Goal: Transaction & Acquisition: Book appointment/travel/reservation

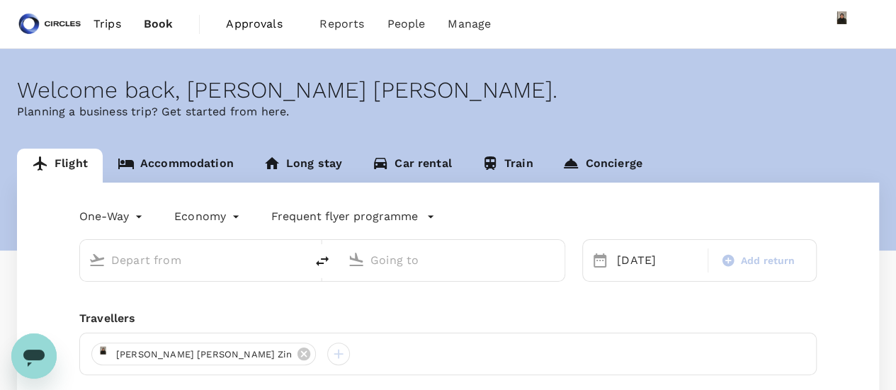
type input "[GEOGRAPHIC_DATA], [GEOGRAPHIC_DATA] (any)"
type input "Noi Bai Intl (HAN)"
type input "[GEOGRAPHIC_DATA], [GEOGRAPHIC_DATA] (any)"
type input "Noi Bai Intl (HAN)"
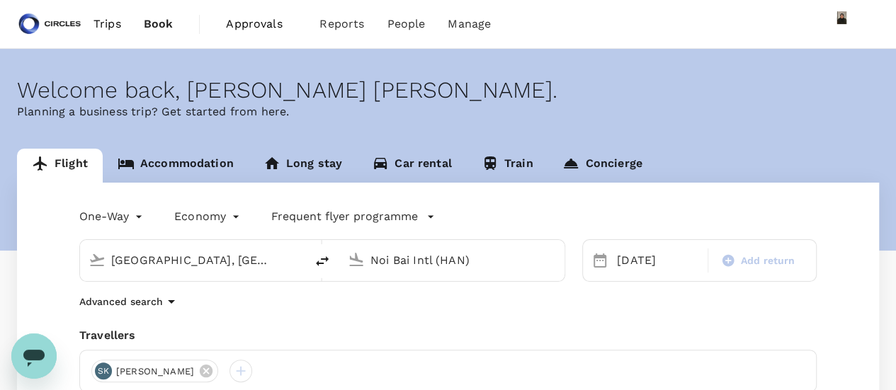
click at [172, 249] on input "[GEOGRAPHIC_DATA], [GEOGRAPHIC_DATA] (any)" at bounding box center [193, 260] width 164 height 22
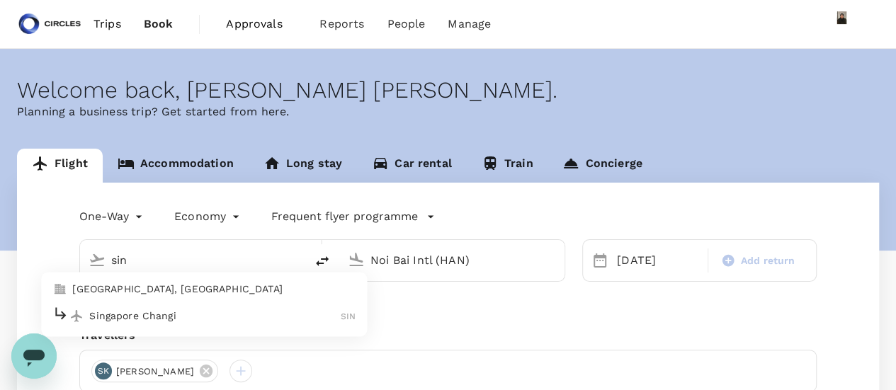
click at [137, 325] on div "Singapore Changi SIN" at bounding box center [203, 316] width 303 height 22
type input "Singapore Changi (SIN)"
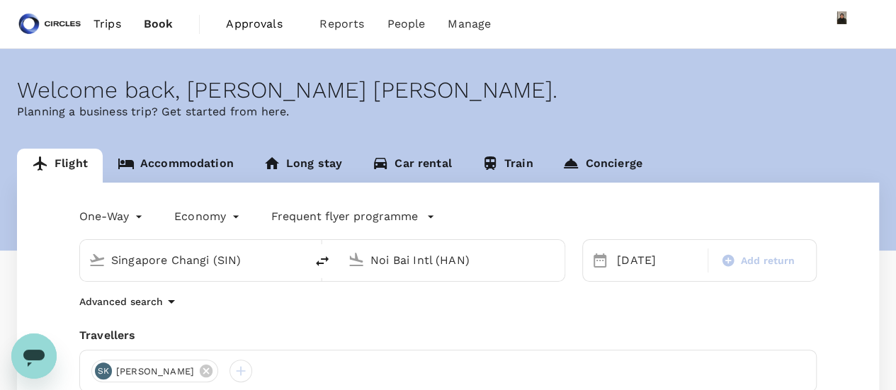
drag, startPoint x: 486, startPoint y: 260, endPoint x: 169, endPoint y: 260, distance: 316.7
click at [169, 260] on div "Singapore Changi (SIN) Noi Bai Intl (HAN)" at bounding box center [322, 260] width 486 height 43
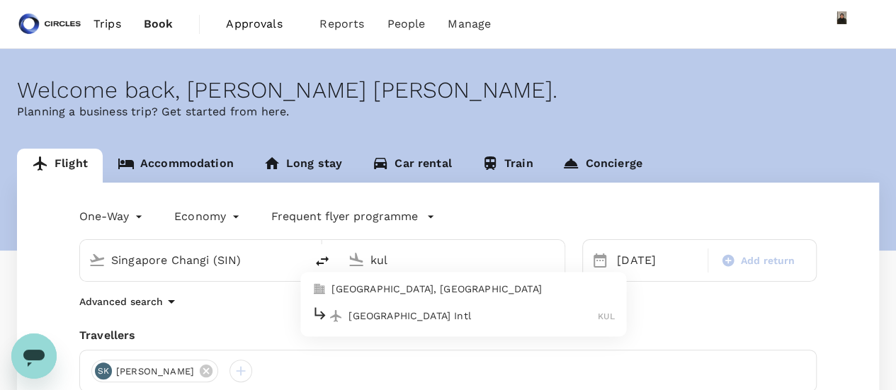
click at [409, 314] on p "[GEOGRAPHIC_DATA] Intl" at bounding box center [473, 316] width 249 height 14
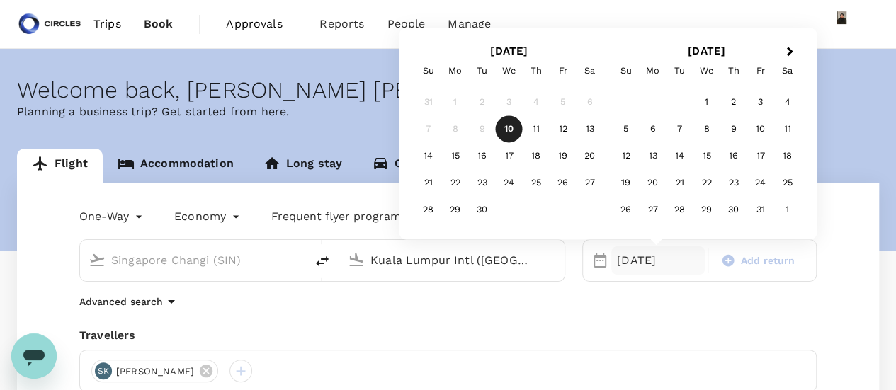
type input "Kuala Lumpur Intl ([GEOGRAPHIC_DATA])"
click at [140, 217] on body "Trips Book Approvals 0 Reports People Manage Welcome back , [PERSON_NAME] [PERS…" at bounding box center [448, 336] width 896 height 672
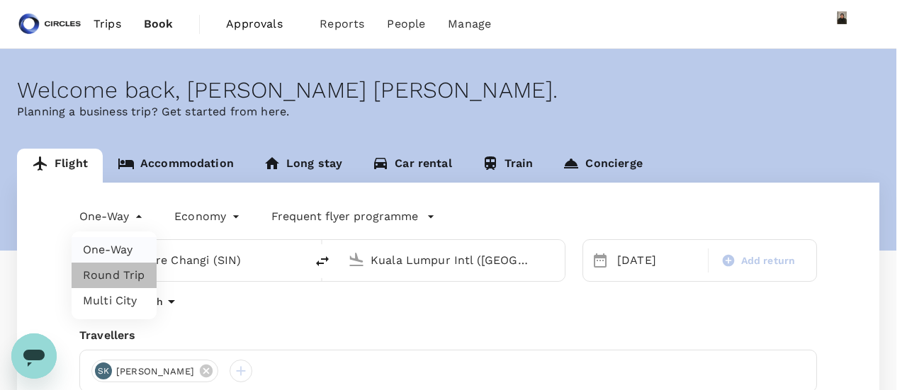
drag, startPoint x: 117, startPoint y: 274, endPoint x: 180, endPoint y: 276, distance: 63.1
click at [118, 274] on li "Round Trip" at bounding box center [114, 276] width 85 height 26
type input "roundtrip"
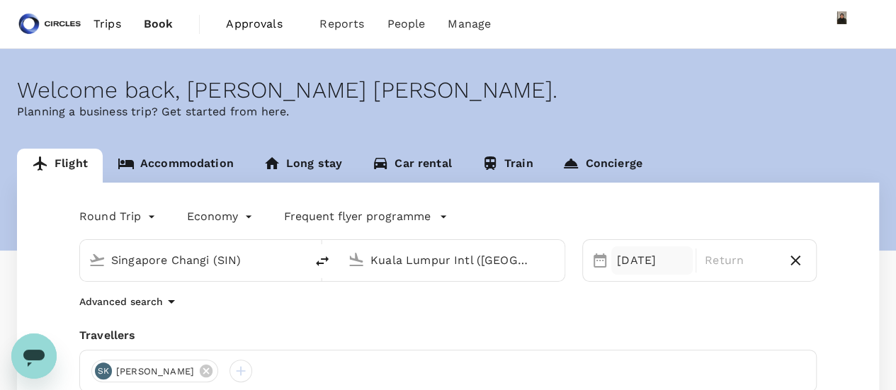
click at [652, 260] on div "[DATE]" at bounding box center [651, 261] width 81 height 28
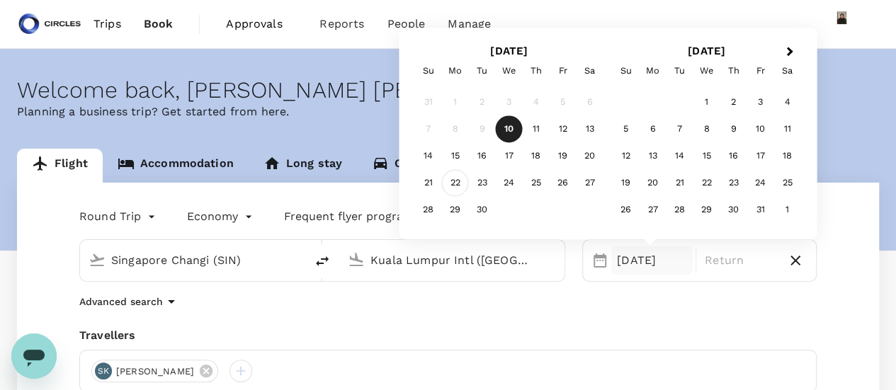
click at [461, 184] on div "22" at bounding box center [455, 183] width 27 height 27
click at [492, 181] on div "23" at bounding box center [482, 183] width 27 height 27
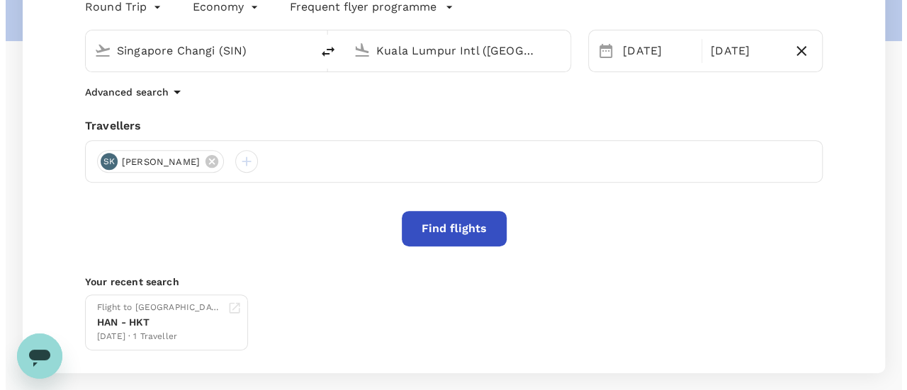
scroll to position [207, 0]
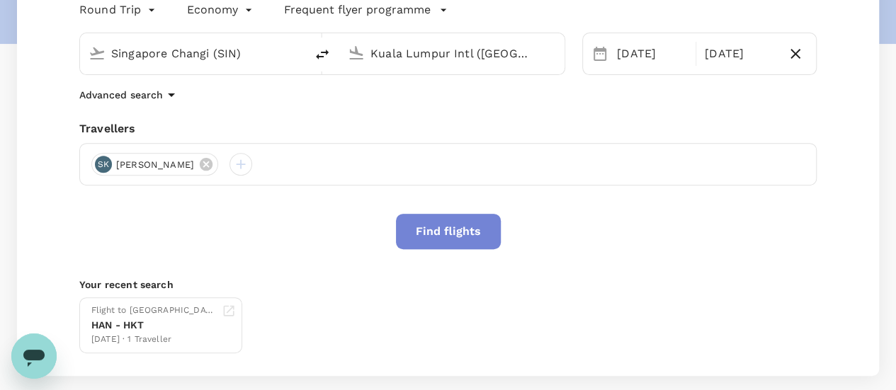
click at [466, 230] on button "Find flights" at bounding box center [448, 231] width 105 height 35
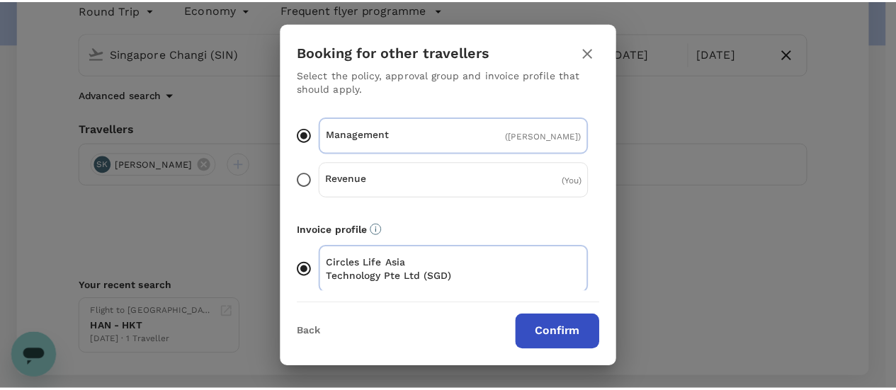
scroll to position [127, 0]
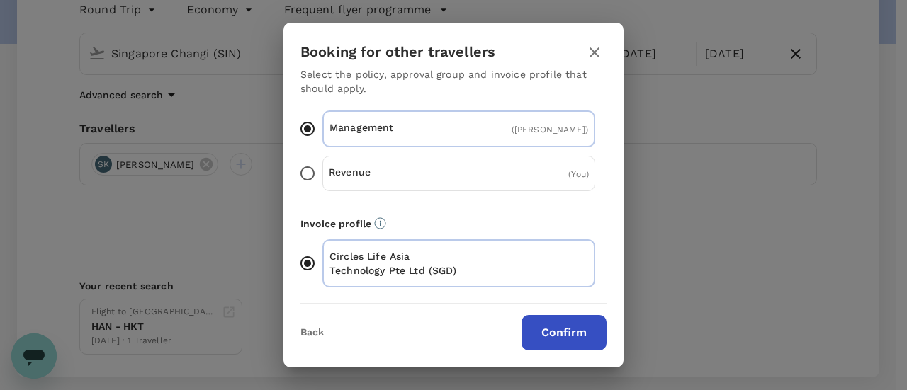
click at [574, 333] on button "Confirm" at bounding box center [563, 332] width 85 height 35
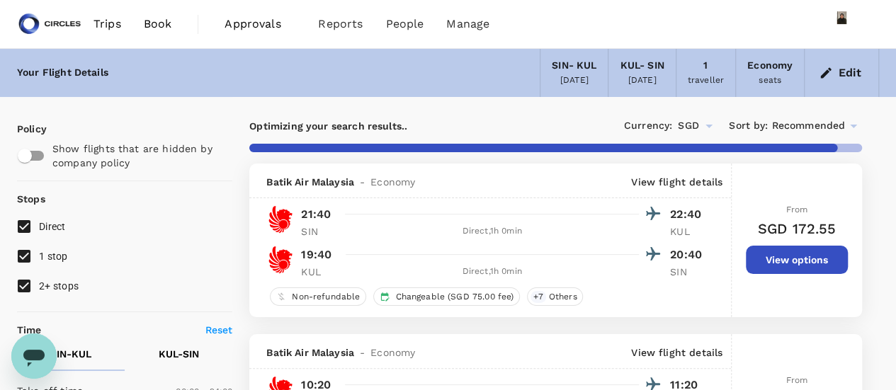
click at [26, 256] on input "1 stop" at bounding box center [24, 257] width 30 height 30
checkbox input "false"
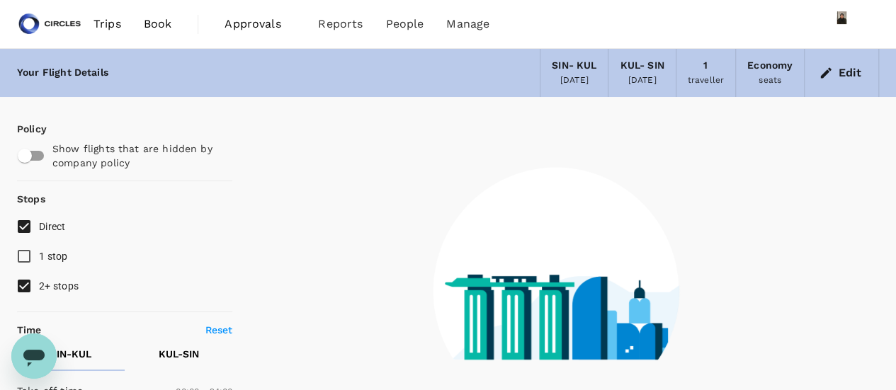
click at [28, 284] on input "2+ stops" at bounding box center [24, 286] width 30 height 30
checkbox input "false"
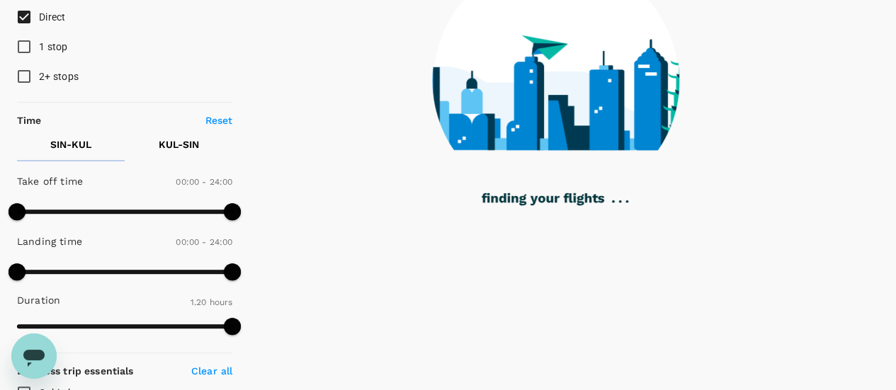
scroll to position [248, 0]
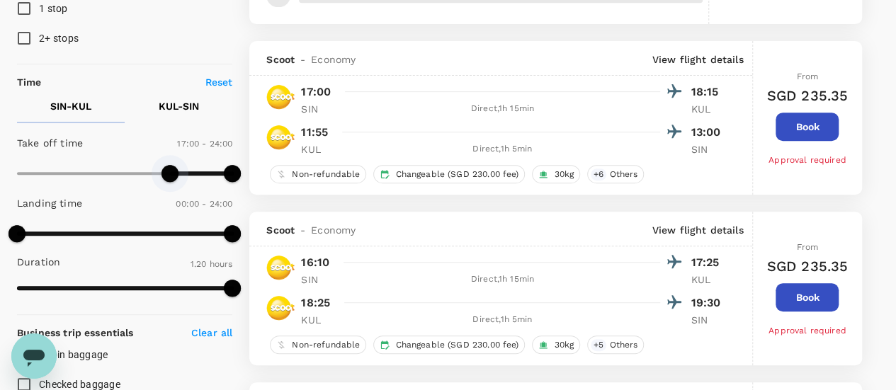
type input "1050"
drag, startPoint x: 21, startPoint y: 169, endPoint x: 174, endPoint y: 174, distance: 153.8
click at [174, 174] on span at bounding box center [174, 173] width 17 height 17
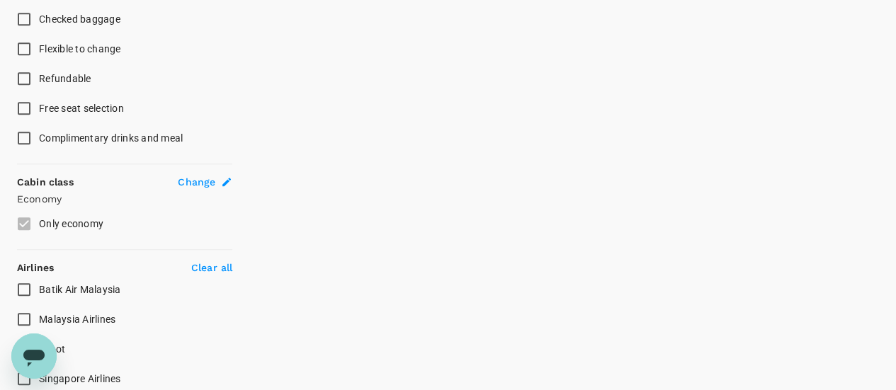
scroll to position [746, 0]
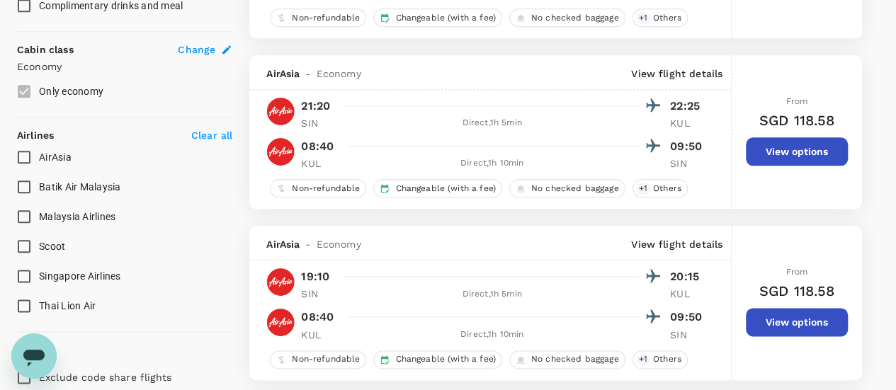
click at [25, 277] on input "Singapore Airlines" at bounding box center [24, 276] width 30 height 30
checkbox input "true"
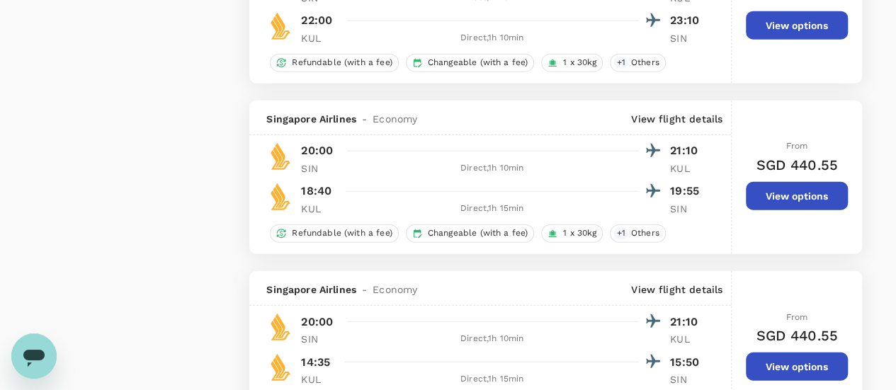
scroll to position [1564, 0]
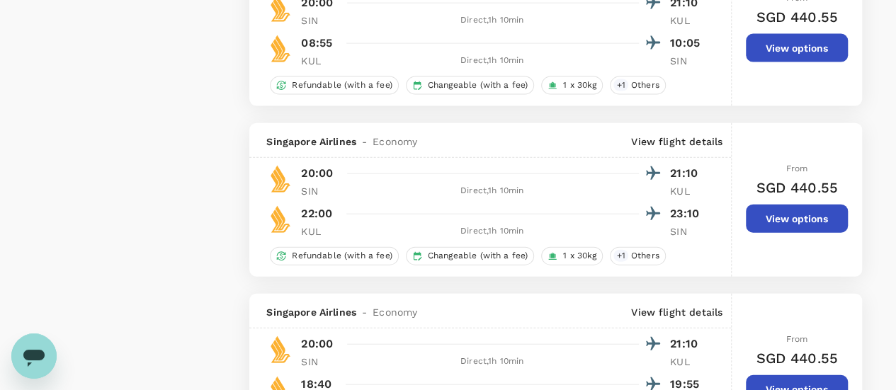
click at [799, 212] on button "View options" at bounding box center [797, 219] width 102 height 28
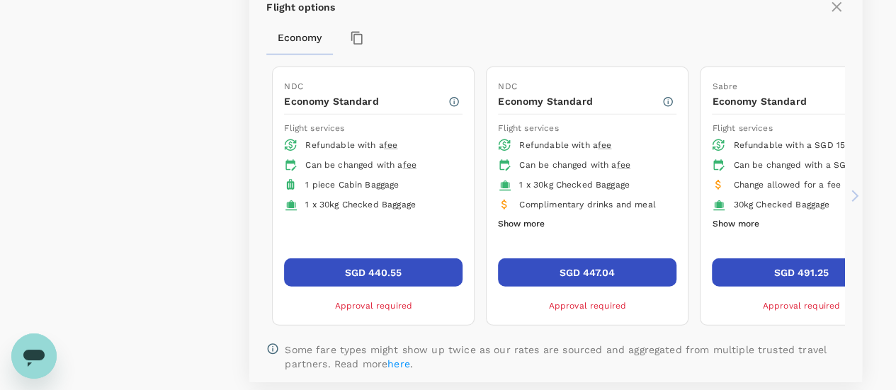
scroll to position [1842, 0]
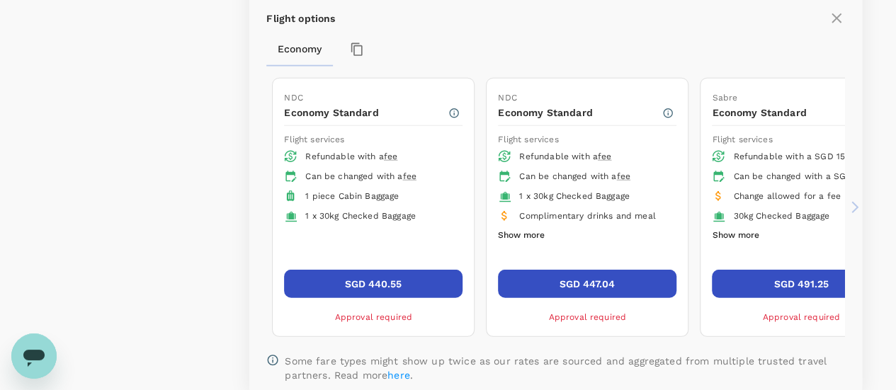
click at [579, 277] on button "SGD 447.04" at bounding box center [587, 284] width 179 height 28
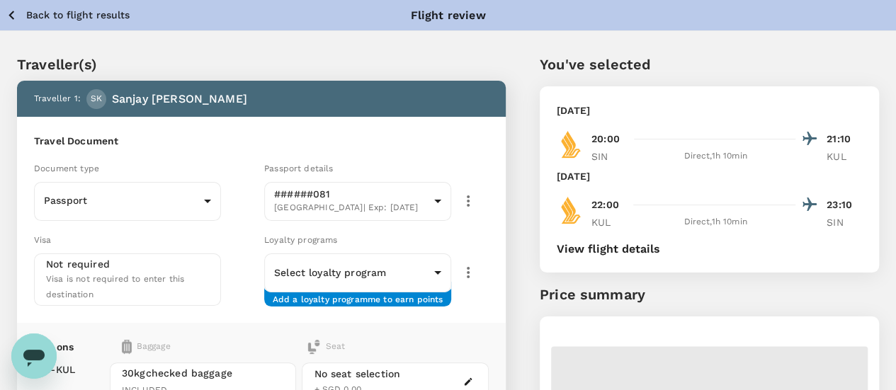
click at [17, 15] on icon "button" at bounding box center [12, 15] width 18 height 18
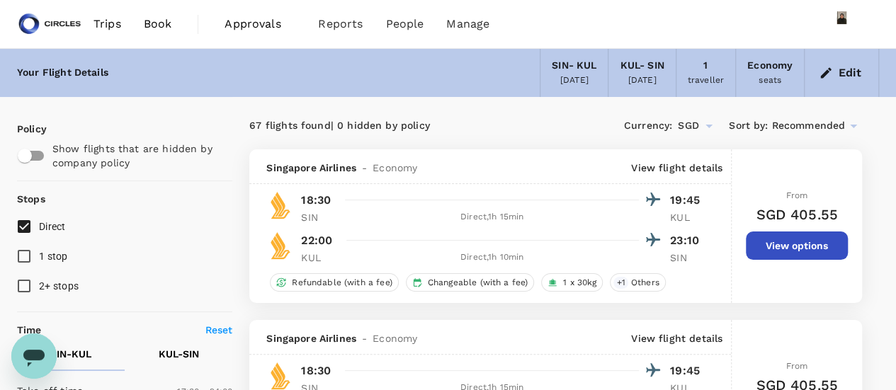
click at [60, 25] on img at bounding box center [49, 24] width 65 height 31
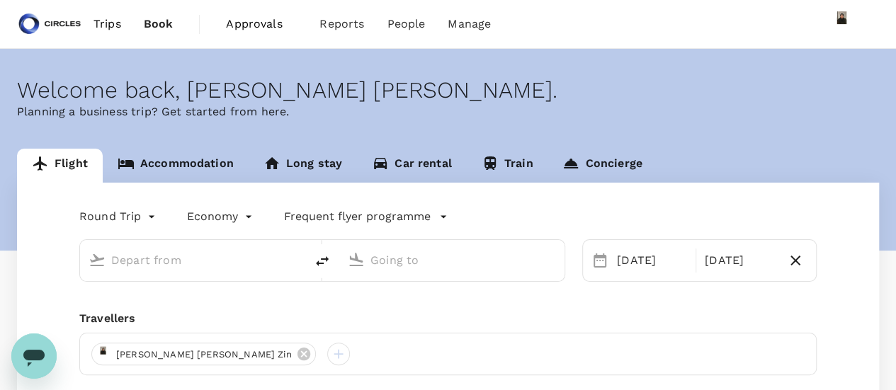
type input "Singapore Changi (SIN)"
type input "Kuala Lumpur Intl ([GEOGRAPHIC_DATA])"
type input "Singapore Changi (SIN)"
type input "Kuala Lumpur Intl ([GEOGRAPHIC_DATA])"
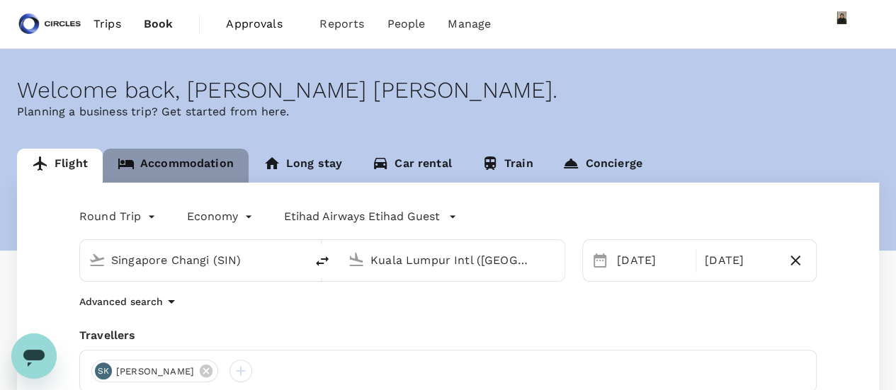
click at [181, 168] on link "Accommodation" at bounding box center [176, 166] width 146 height 34
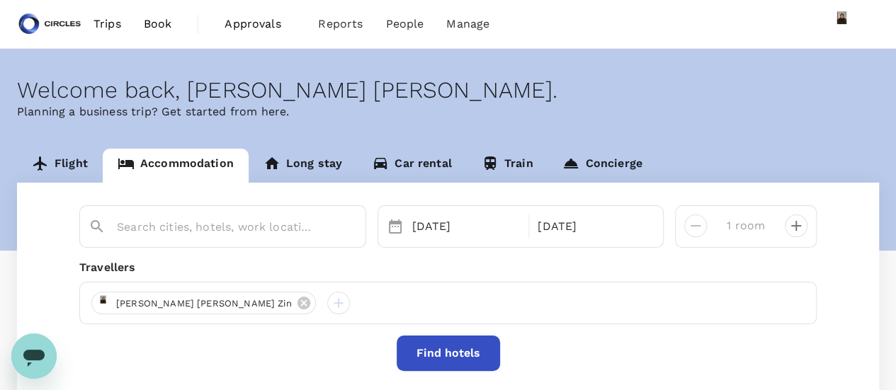
type input "[GEOGRAPHIC_DATA] [GEOGRAPHIC_DATA]"
drag, startPoint x: 181, startPoint y: 168, endPoint x: 135, endPoint y: 261, distance: 103.6
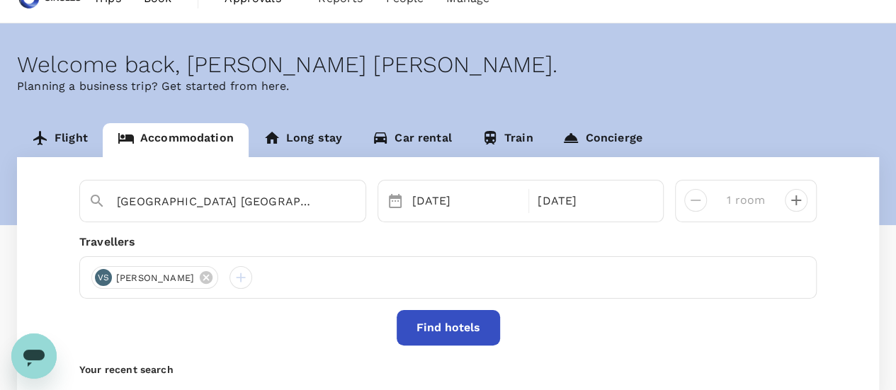
scroll to position [123, 0]
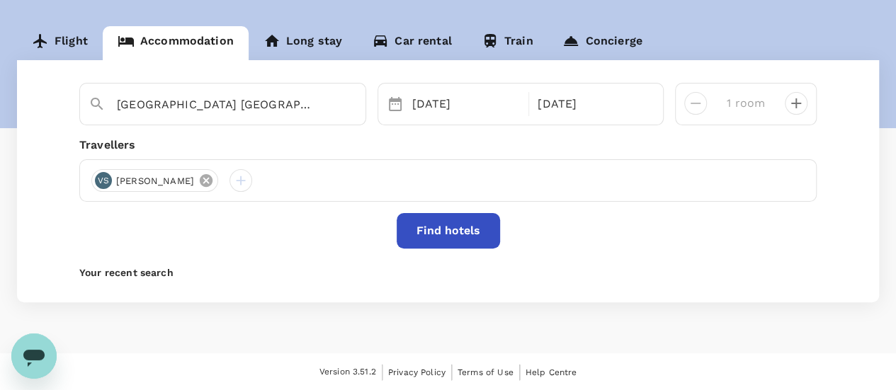
click at [202, 178] on icon at bounding box center [206, 180] width 13 height 13
click at [202, 178] on div at bounding box center [448, 180] width 738 height 43
click at [108, 176] on div at bounding box center [102, 180] width 23 height 23
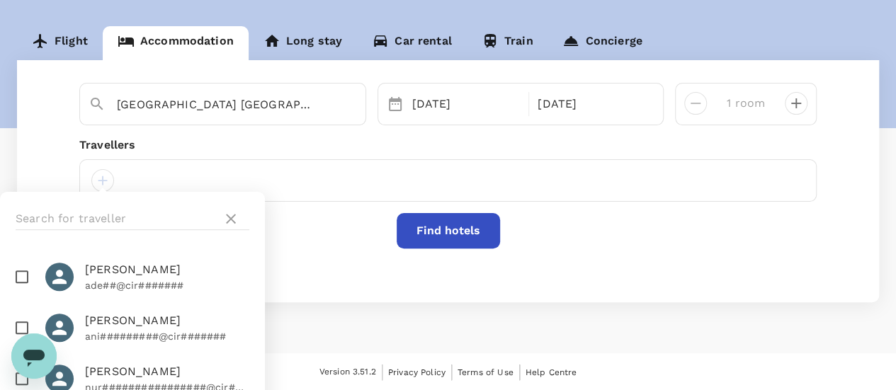
click at [156, 172] on div at bounding box center [448, 180] width 738 height 43
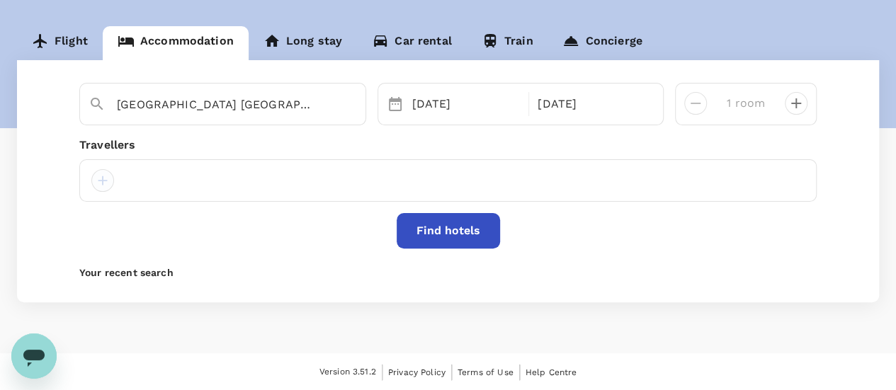
click at [101, 174] on div at bounding box center [102, 180] width 23 height 23
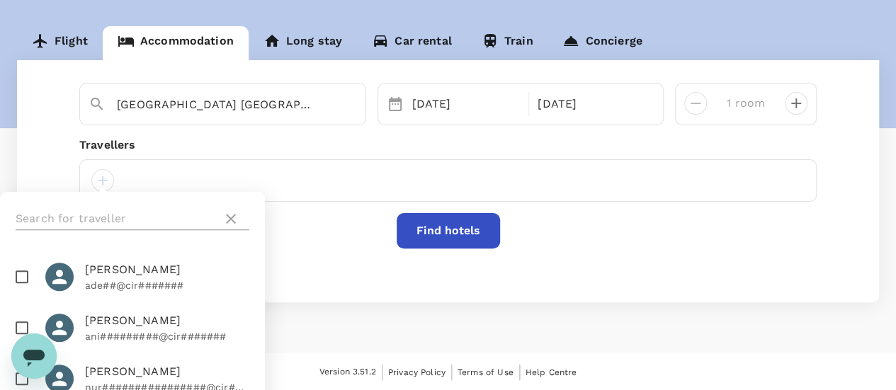
click at [132, 217] on input "text" at bounding box center [116, 219] width 201 height 23
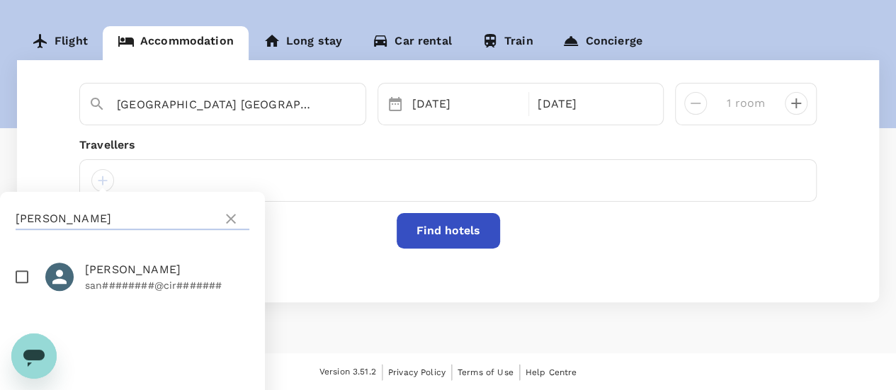
type input "[PERSON_NAME]"
drag, startPoint x: 28, startPoint y: 276, endPoint x: 0, endPoint y: 276, distance: 27.6
click at [27, 276] on input "checkbox" at bounding box center [22, 277] width 30 height 30
checkbox input "true"
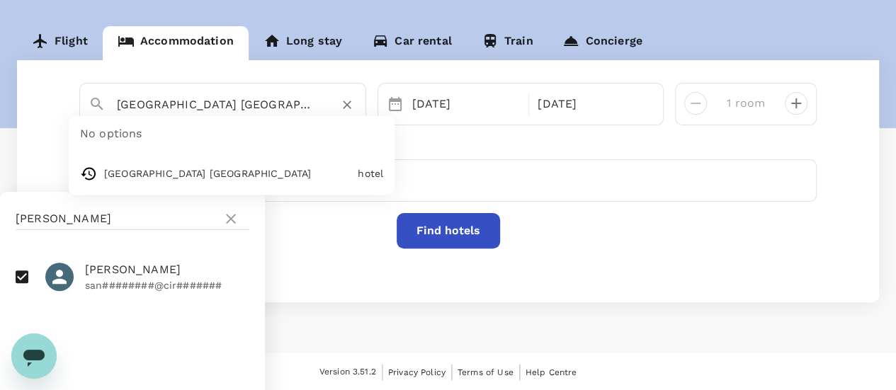
click at [156, 98] on input "[GEOGRAPHIC_DATA] [GEOGRAPHIC_DATA]" at bounding box center [217, 105] width 201 height 22
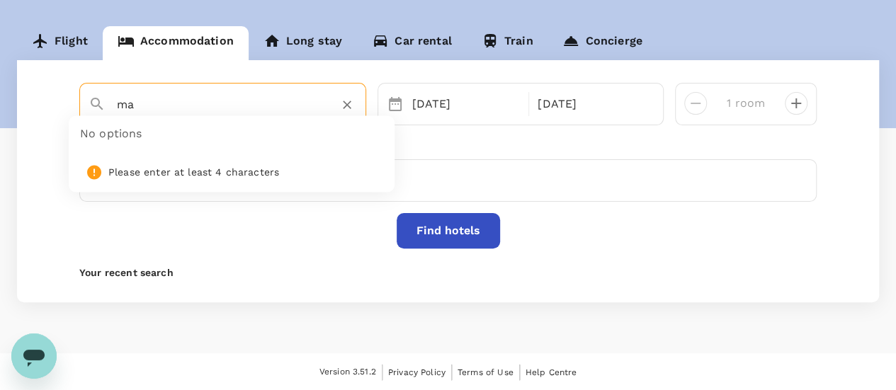
type input "m"
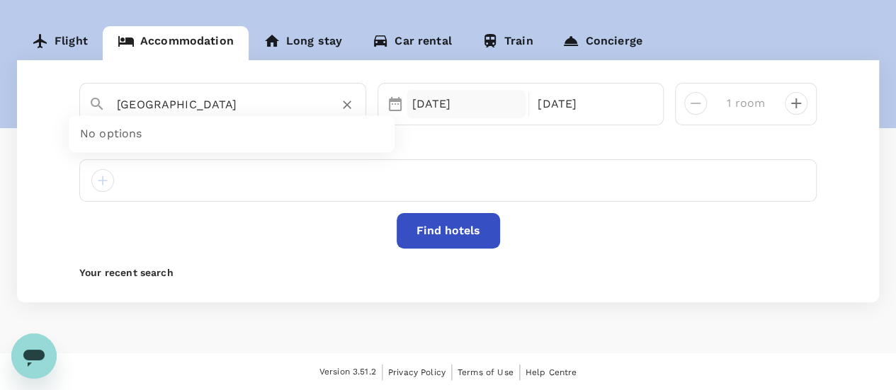
type input "[GEOGRAPHIC_DATA]"
click at [421, 101] on div "[DATE]" at bounding box center [467, 104] width 120 height 28
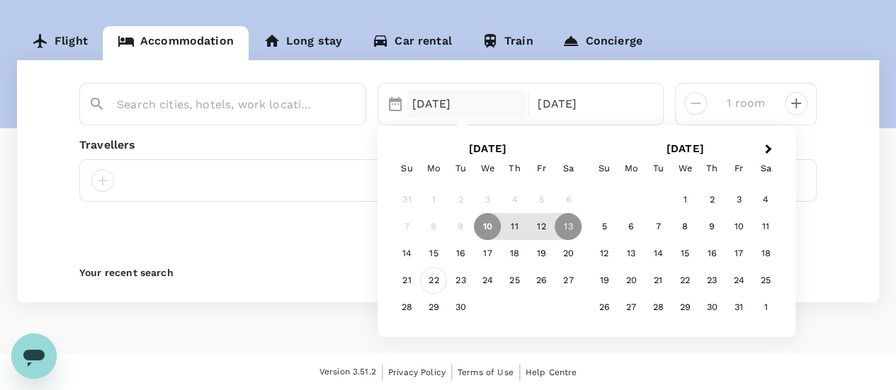
click at [434, 283] on div "22" at bounding box center [433, 281] width 27 height 27
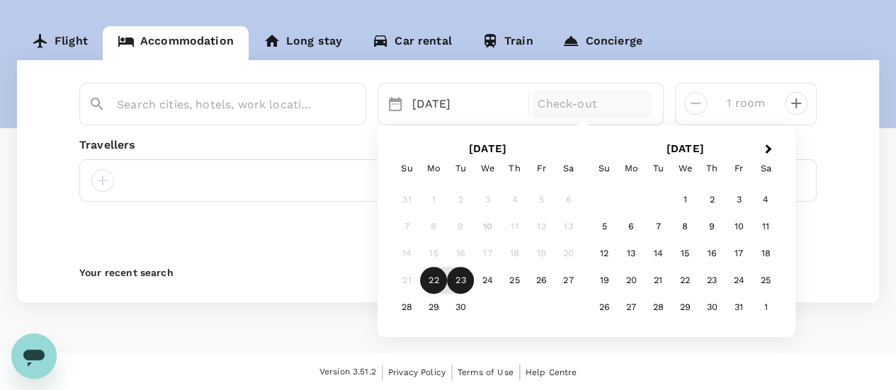
click at [456, 281] on div "23" at bounding box center [460, 281] width 27 height 27
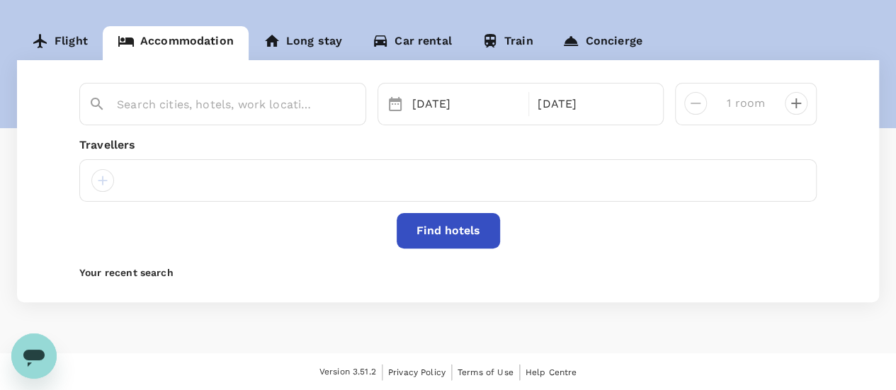
click at [466, 226] on button "Find hotels" at bounding box center [448, 230] width 103 height 35
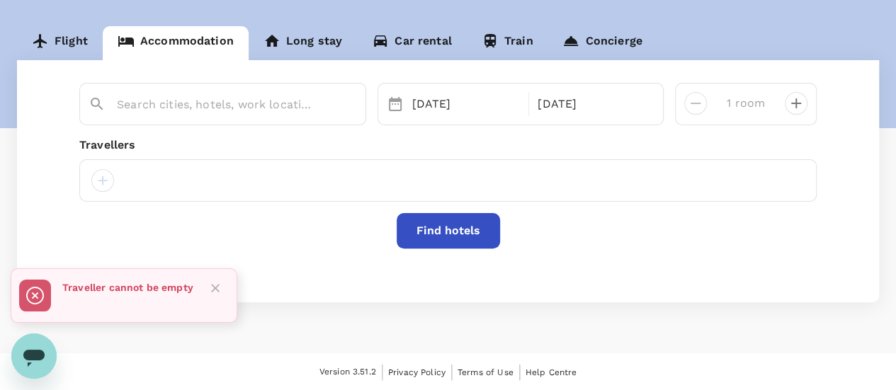
click at [189, 185] on div at bounding box center [448, 180] width 738 height 43
click at [107, 182] on div at bounding box center [102, 180] width 23 height 23
click at [115, 265] on span "[PERSON_NAME]" at bounding box center [167, 269] width 164 height 17
checkbox input "false"
click at [215, 287] on icon "Close" at bounding box center [215, 288] width 14 height 14
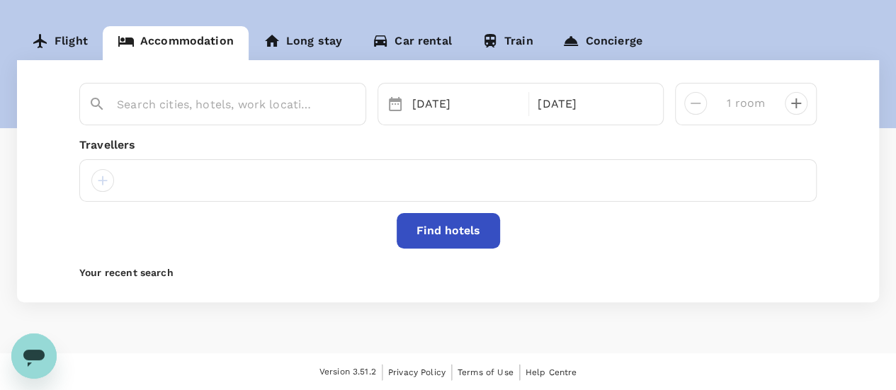
click at [106, 269] on p "Your recent search" at bounding box center [448, 273] width 738 height 14
click at [135, 195] on div at bounding box center [448, 180] width 738 height 43
click at [106, 181] on div at bounding box center [102, 180] width 23 height 23
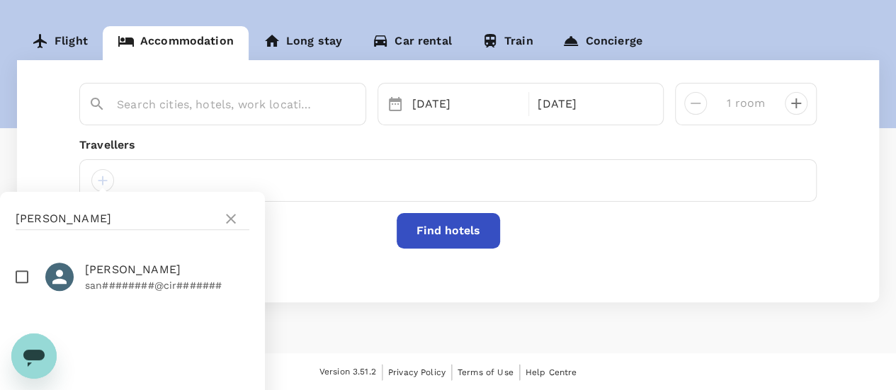
click at [28, 274] on input "checkbox" at bounding box center [22, 277] width 30 height 30
checkbox input "true"
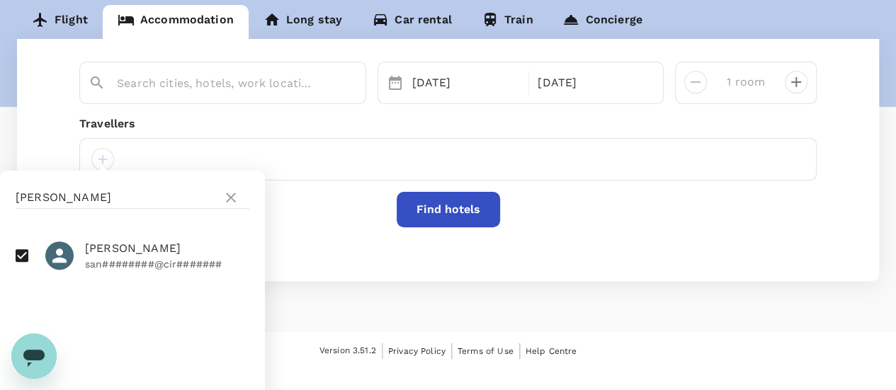
scroll to position [204, 0]
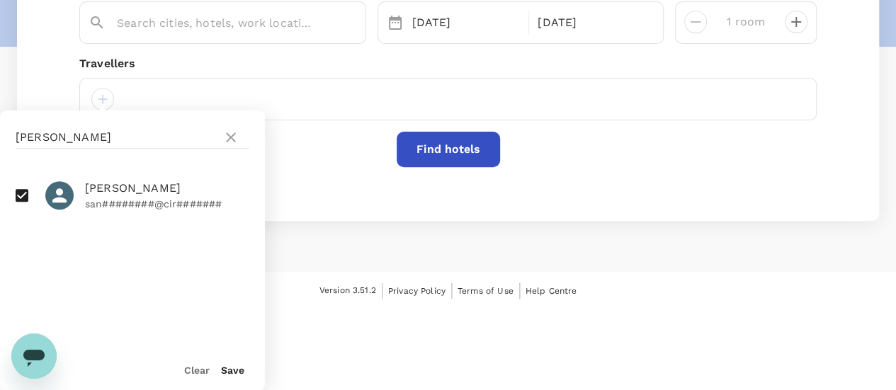
click at [226, 372] on button "Save" at bounding box center [232, 370] width 23 height 11
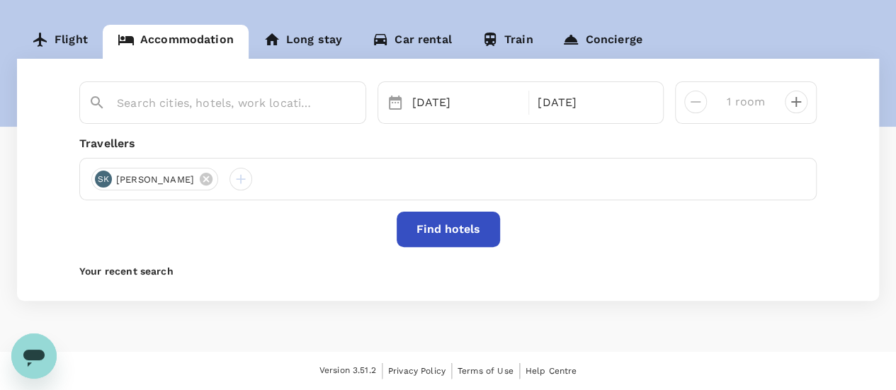
scroll to position [123, 0]
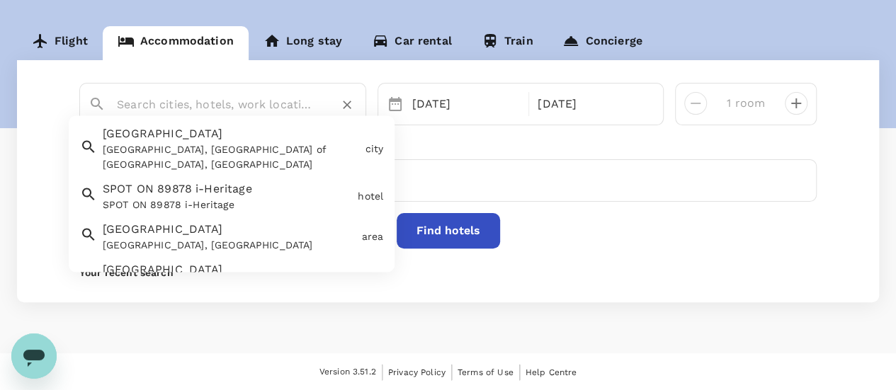
click at [225, 101] on input "text" at bounding box center [217, 105] width 201 height 22
click at [225, 163] on div "[GEOGRAPHIC_DATA], [GEOGRAPHIC_DATA] of [GEOGRAPHIC_DATA], [GEOGRAPHIC_DATA]" at bounding box center [231, 158] width 256 height 30
type input "[GEOGRAPHIC_DATA]"
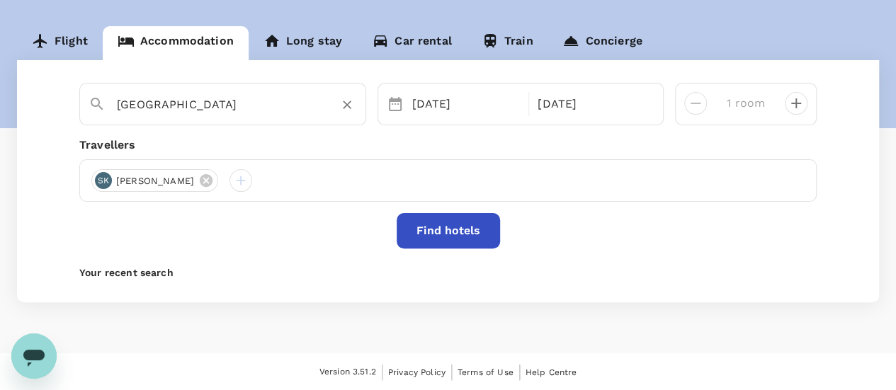
click at [448, 231] on button "Find hotels" at bounding box center [448, 230] width 103 height 35
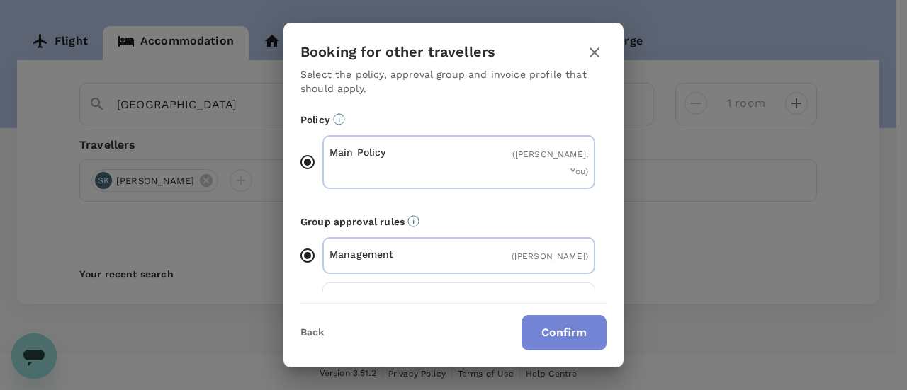
click at [560, 327] on button "Confirm" at bounding box center [563, 332] width 85 height 35
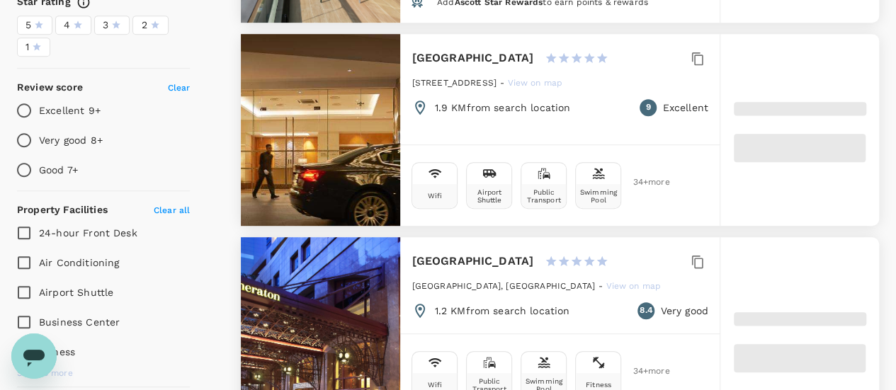
scroll to position [351, 0]
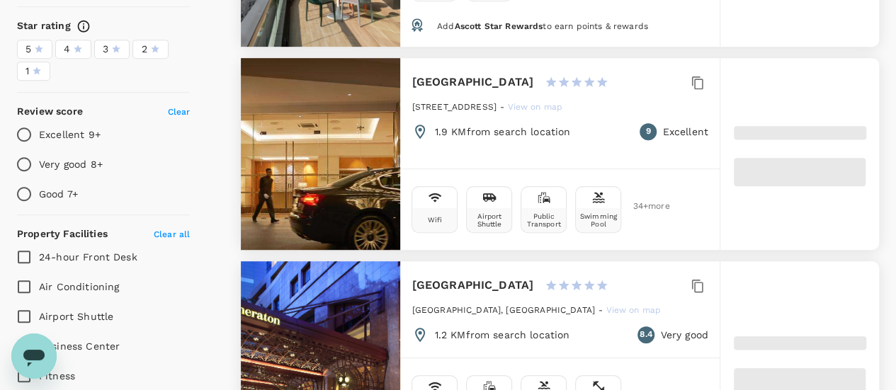
type input "499.83"
type input "16.83"
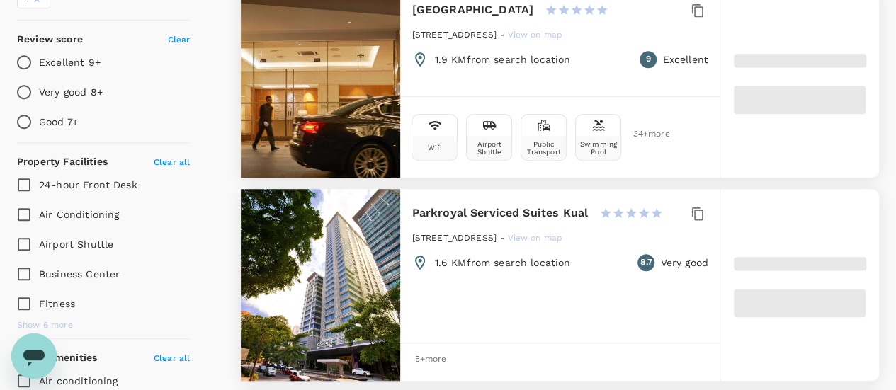
scroll to position [616, 0]
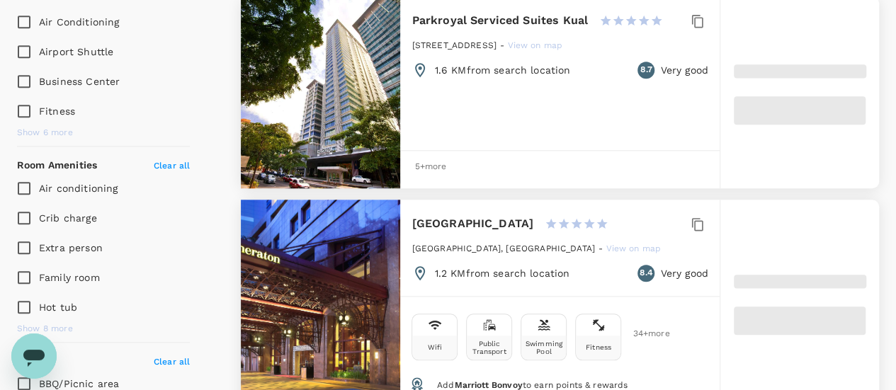
type input "499.07"
type input "13.07"
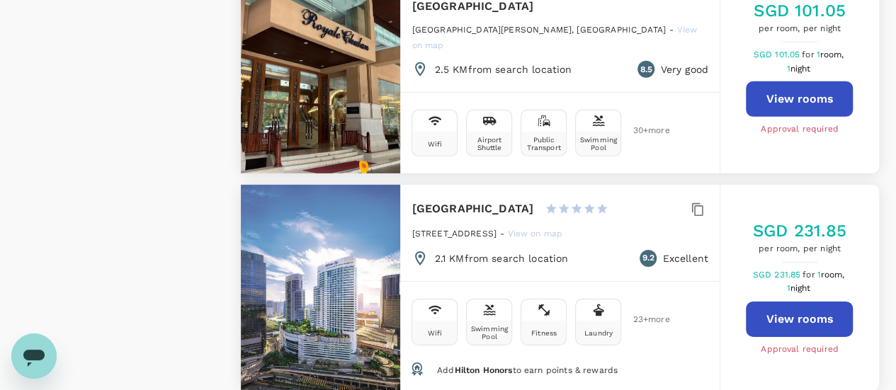
scroll to position [2204, 0]
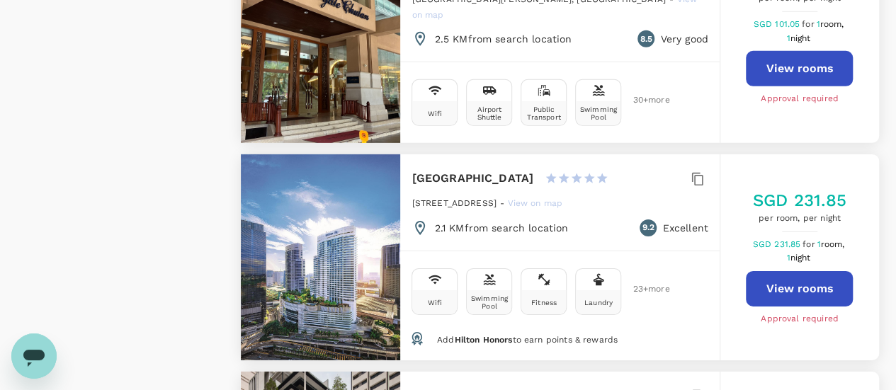
type input "499.07"
